Goal: Check status: Check status

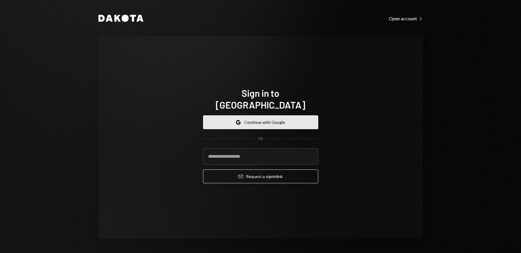
click at [267, 119] on button "Google Continue with Google" at bounding box center [260, 122] width 115 height 14
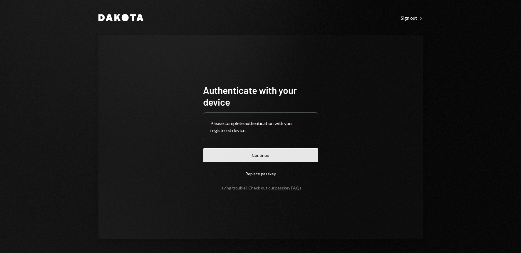
click at [263, 159] on button "Continue" at bounding box center [260, 155] width 115 height 14
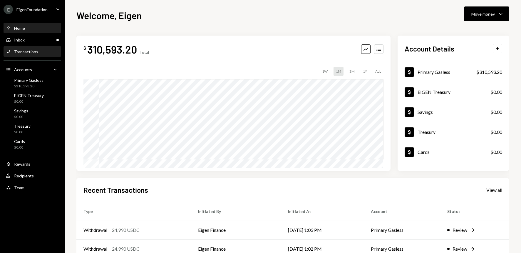
click at [32, 55] on div "Activities Transactions" at bounding box center [32, 52] width 53 height 10
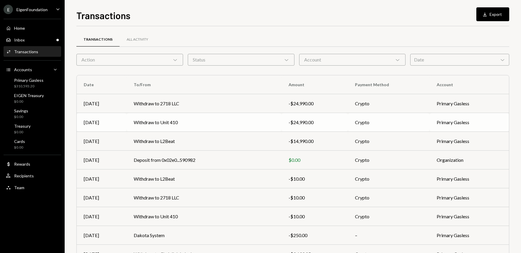
click at [180, 122] on td "Withdraw to Unit 410" at bounding box center [204, 122] width 155 height 19
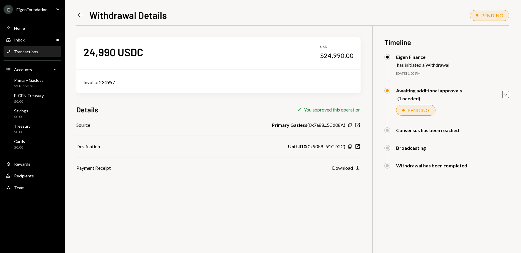
click at [79, 17] on icon "Left Arrow" at bounding box center [80, 15] width 8 height 8
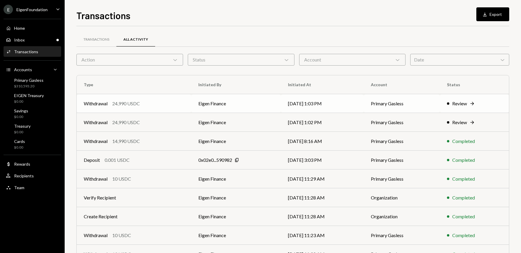
click at [175, 100] on div "Withdrawal 24,990 USDC" at bounding box center [134, 103] width 101 height 7
